Goal: Task Accomplishment & Management: Use online tool/utility

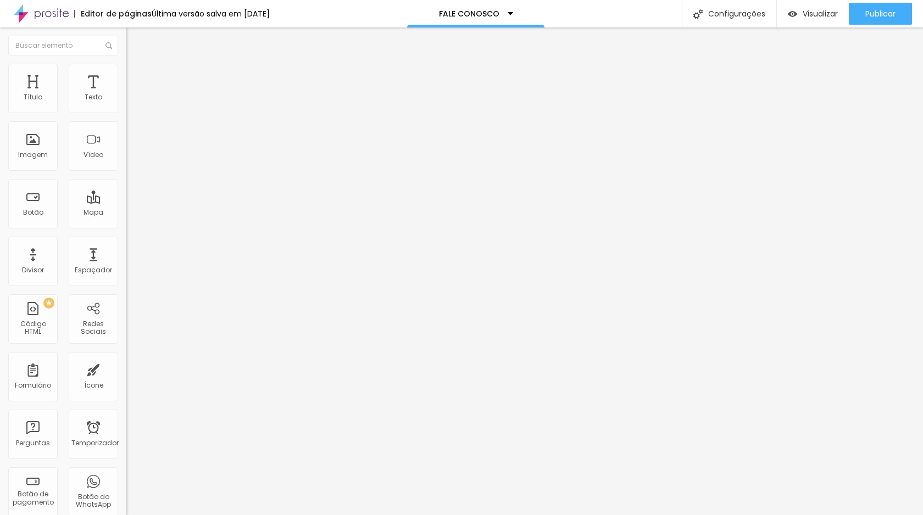
click at [126, 106] on button "button" at bounding box center [133, 100] width 15 height 12
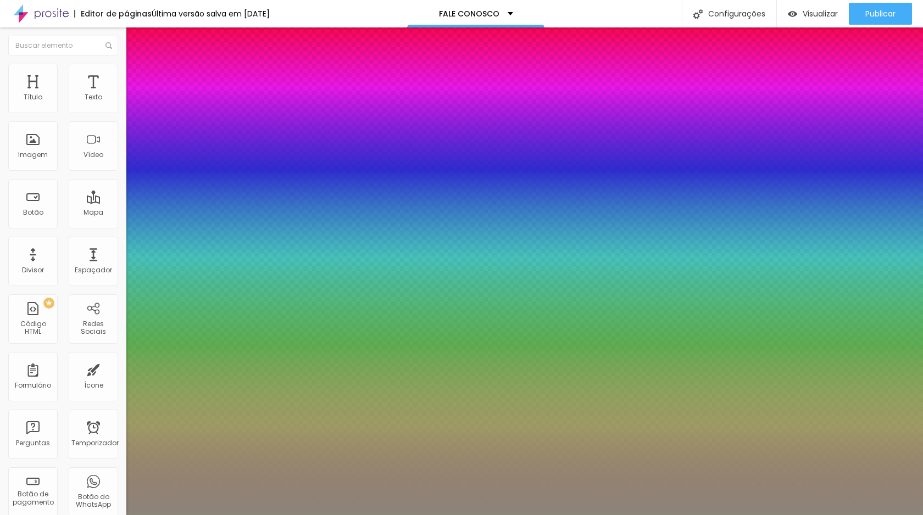
type input "1"
click at [331, 515] on div at bounding box center [461, 515] width 923 height 0
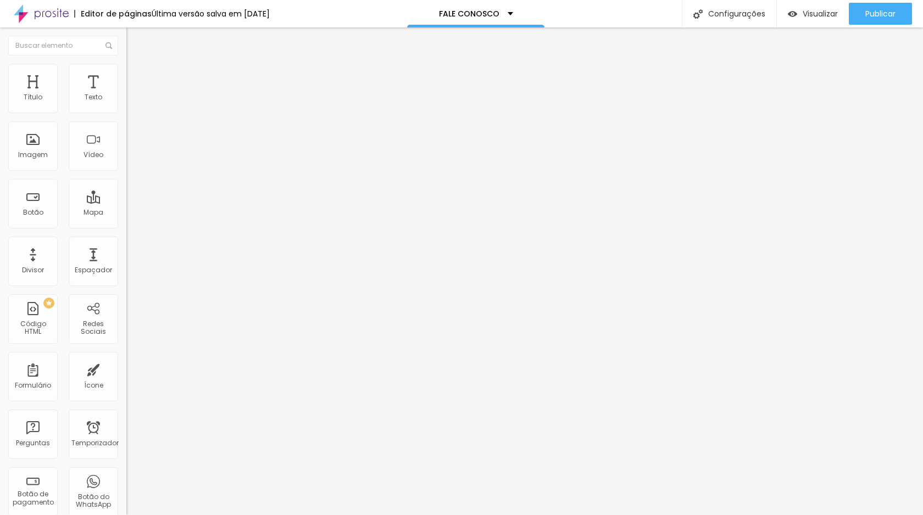
click at [126, 71] on li "Avançado" at bounding box center [189, 69] width 126 height 11
type input "11"
type input "10"
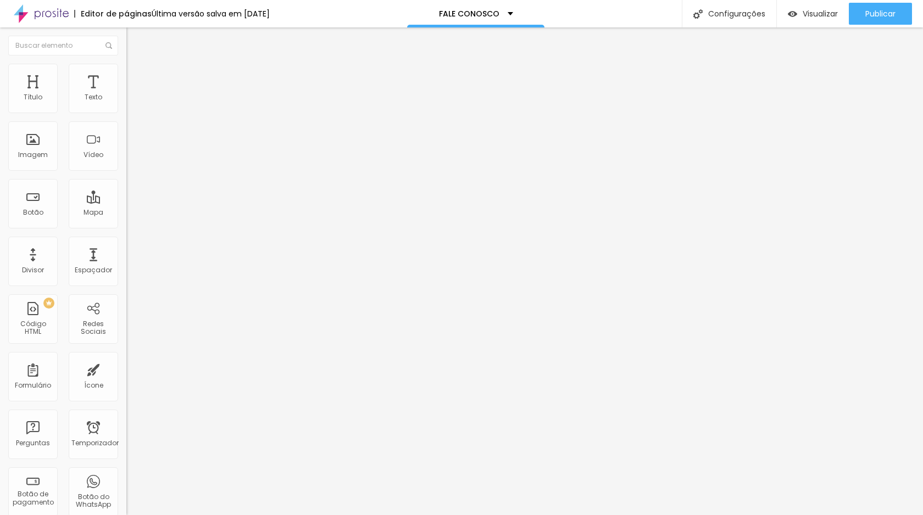
type input "9"
type input "8"
type input "7"
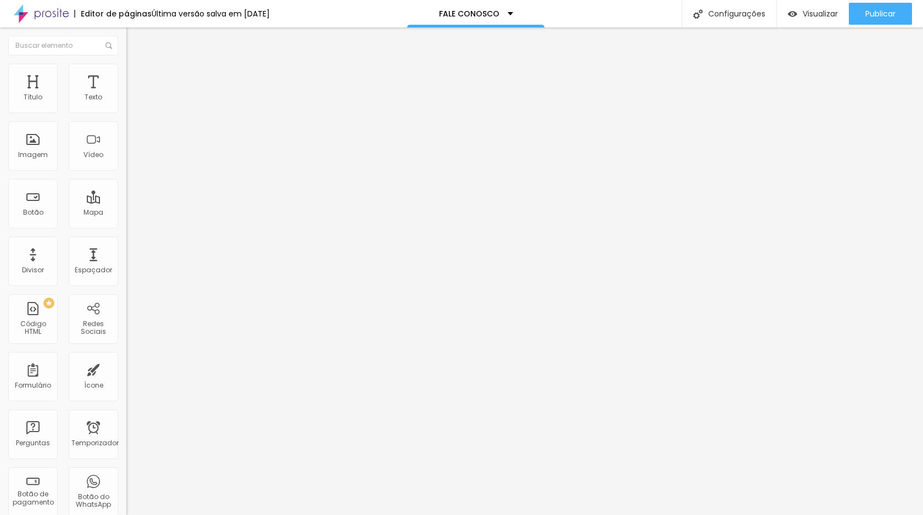
type input "7"
type input "5"
type input "4"
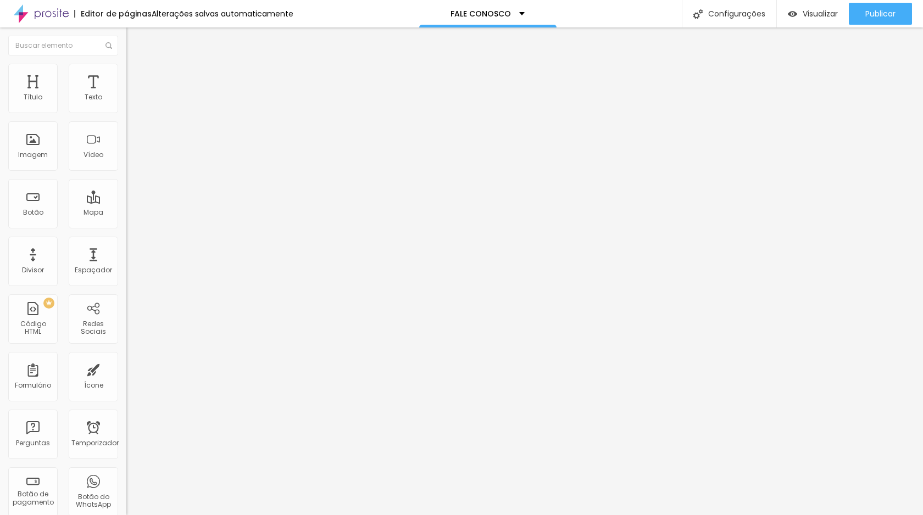
type input "5"
type input "6"
type input "7"
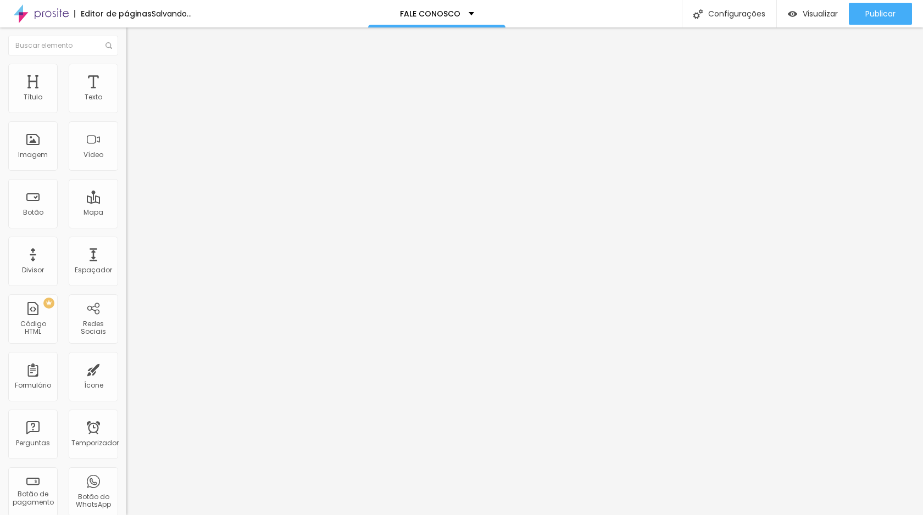
type input "7"
type input "8"
click at [126, 202] on input "range" at bounding box center [161, 206] width 71 height 9
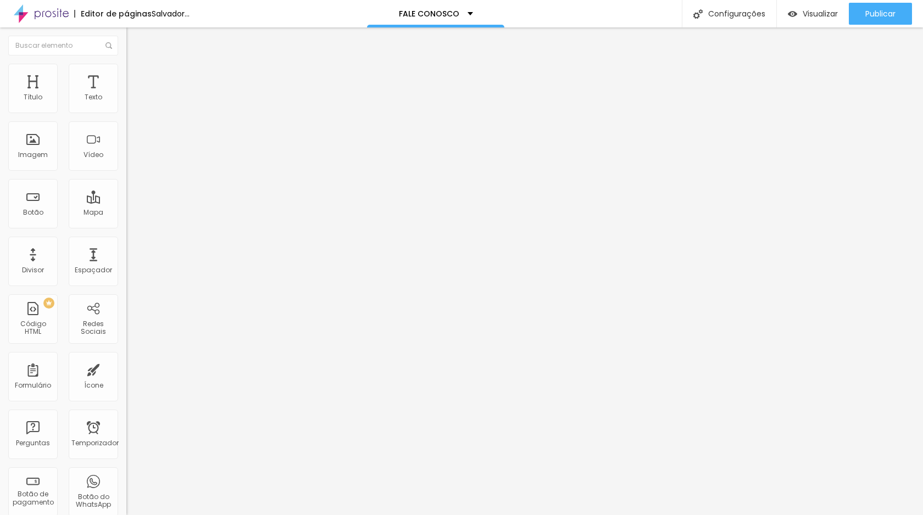
click at [126, 63] on img at bounding box center [131, 58] width 10 height 10
click at [126, 106] on button "button" at bounding box center [133, 100] width 15 height 12
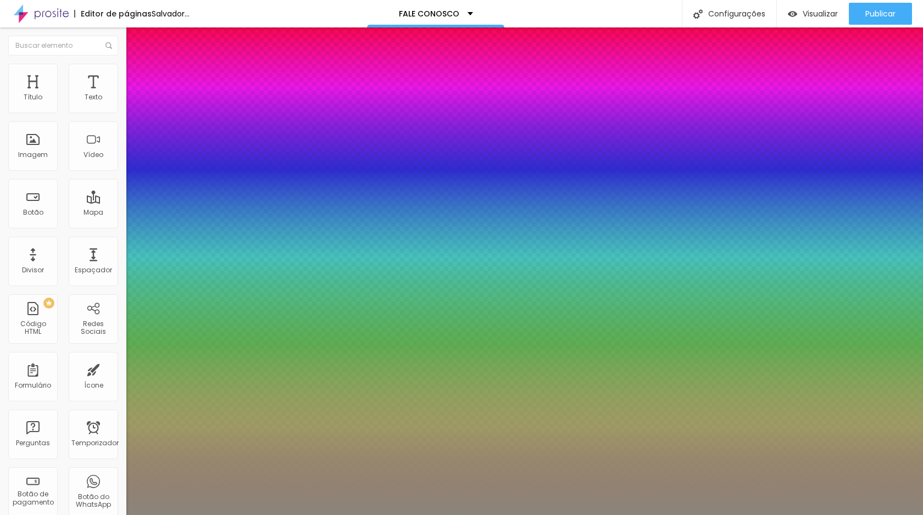
type input "1"
click at [360, 515] on div at bounding box center [461, 515] width 923 height 0
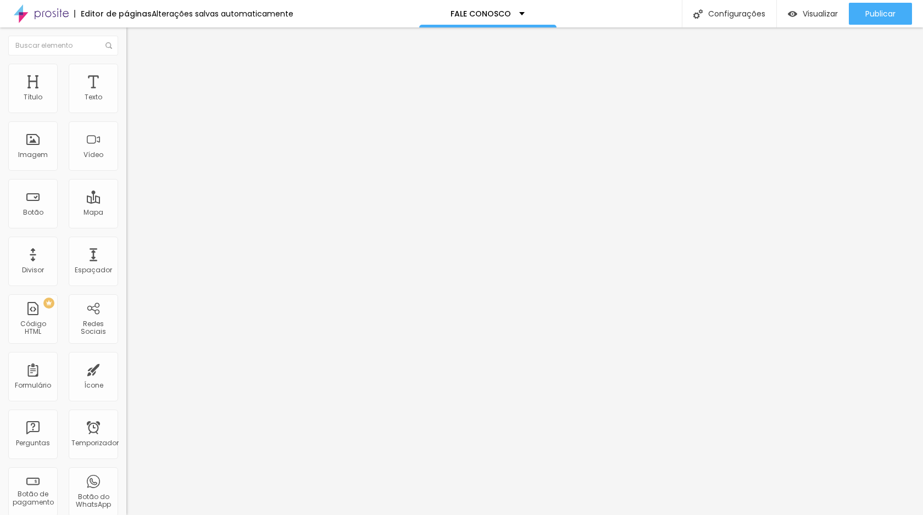
click at [47, 16] on img at bounding box center [41, 13] width 55 height 27
